Goal: Task Accomplishment & Management: Complete application form

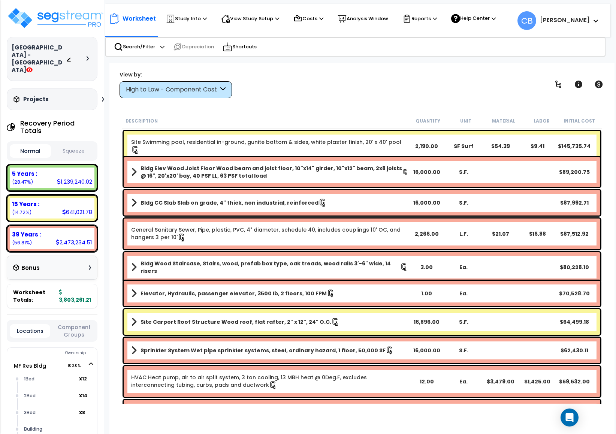
drag, startPoint x: 12, startPoint y: 47, endPoint x: 55, endPoint y: 57, distance: 44.1
click at [55, 57] on h3 "[GEOGRAPHIC_DATA] - [GEOGRAPHIC_DATA]" at bounding box center [39, 59] width 55 height 30
copy h3 "[GEOGRAPHIC_DATA] - [GEOGRAPHIC_DATA]"
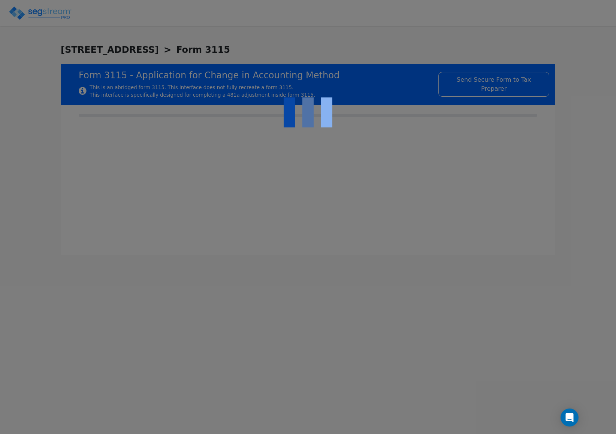
checkbox input "true"
type input "RENTAL REAL ESTATE"
type input "RESIDENTIAL"
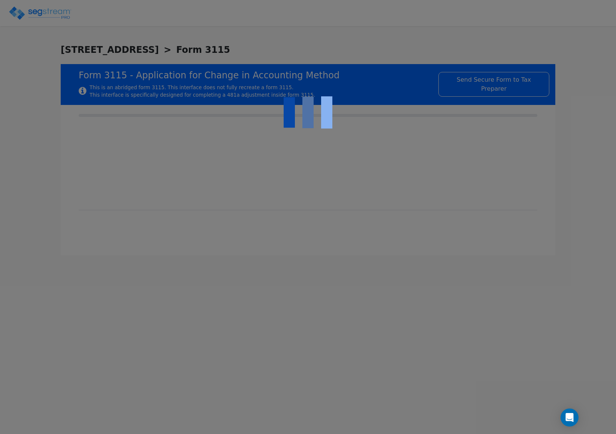
type input "2022"
type input "RENTAL"
type input "N/A"
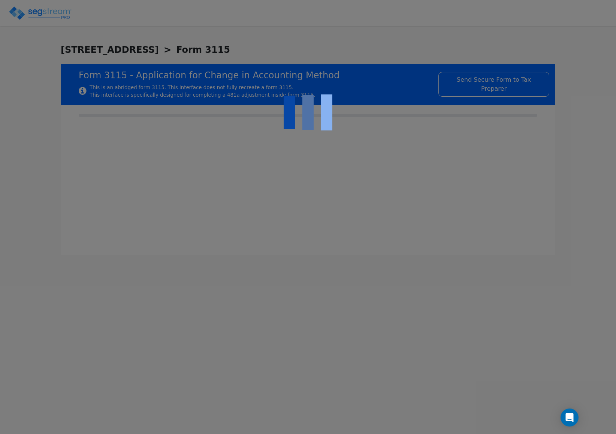
checkbox input "true"
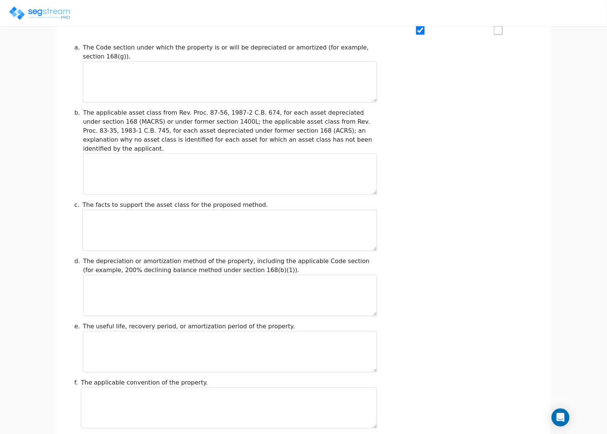
scroll to position [754, 0]
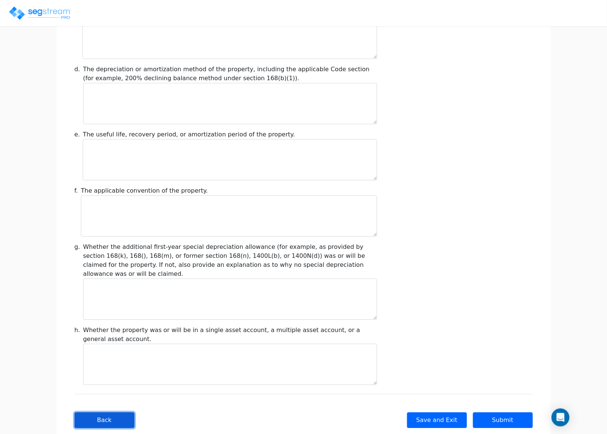
click at [91, 412] on button "Back" at bounding box center [105, 420] width 60 height 16
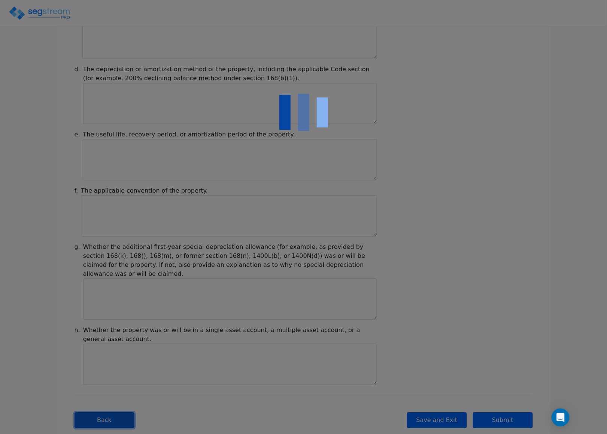
type input "-49,589.63"
checkbox input "true"
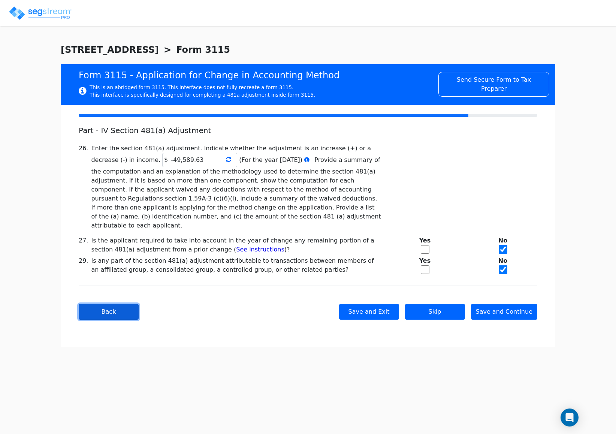
click at [108, 306] on button "Back" at bounding box center [109, 312] width 60 height 16
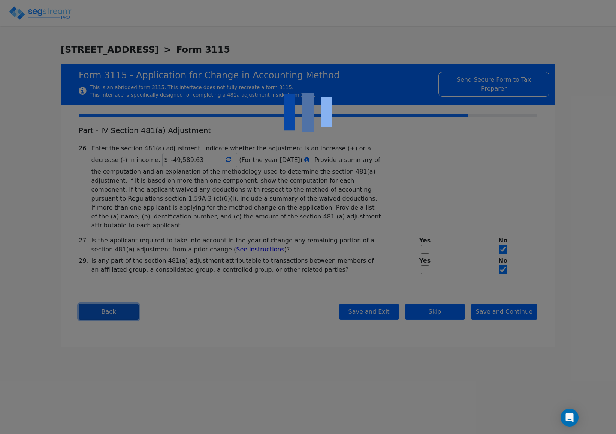
checkbox input "true"
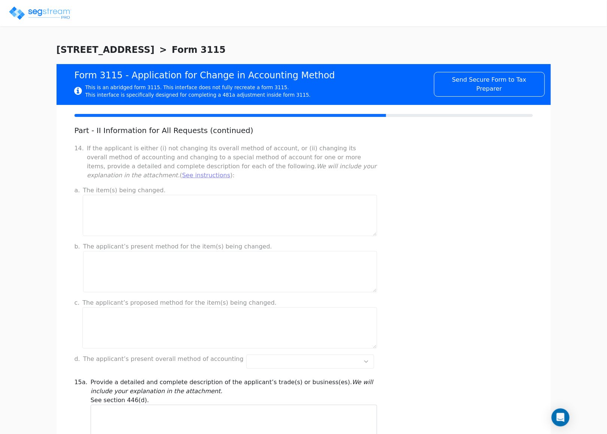
scroll to position [56, 0]
